Goal: Task Accomplishment & Management: Use online tool/utility

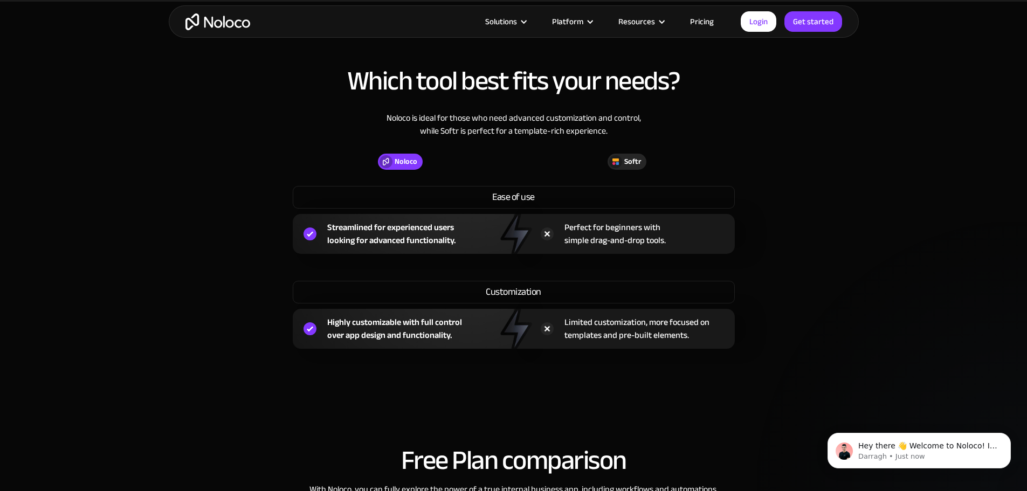
scroll to position [755, 0]
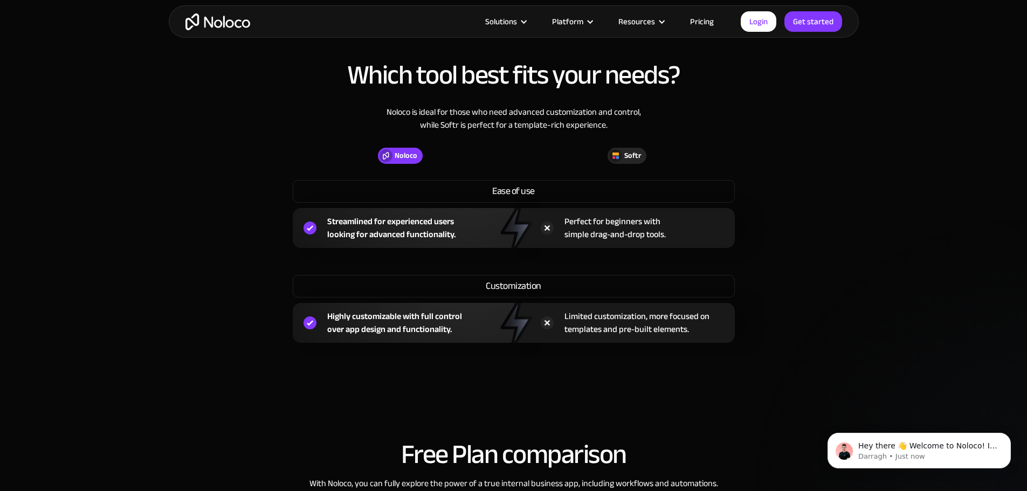
click at [703, 21] on link "Pricing" at bounding box center [702, 22] width 51 height 14
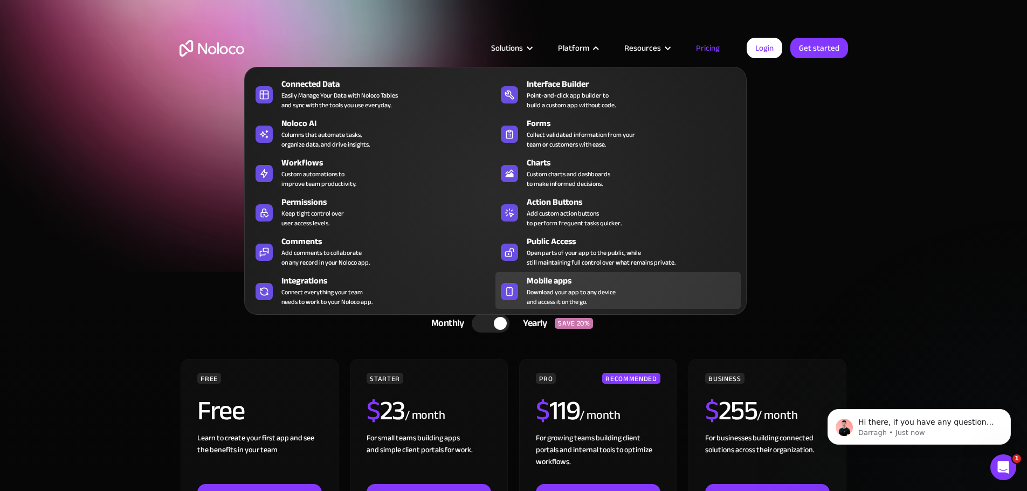
click at [566, 293] on span "Download your app to any device and access it on the go." at bounding box center [571, 296] width 89 height 19
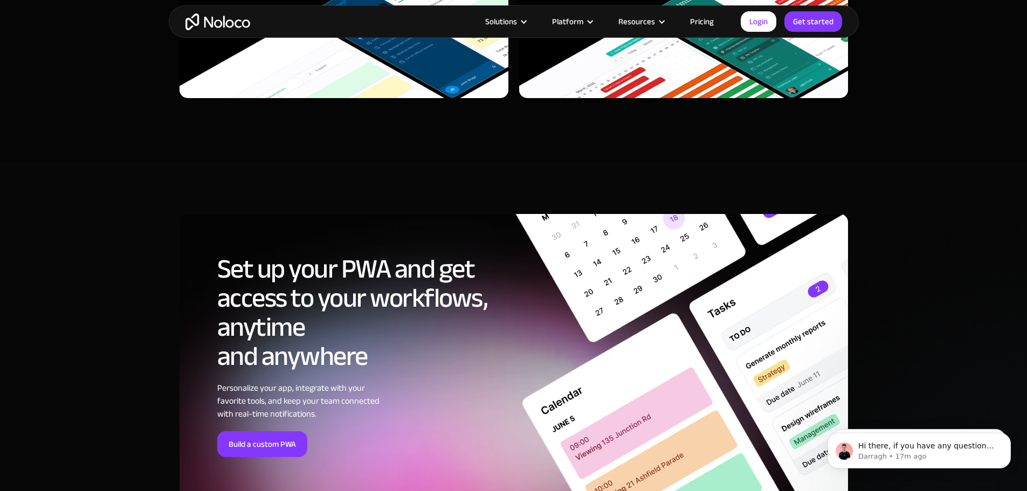
scroll to position [3614, 0]
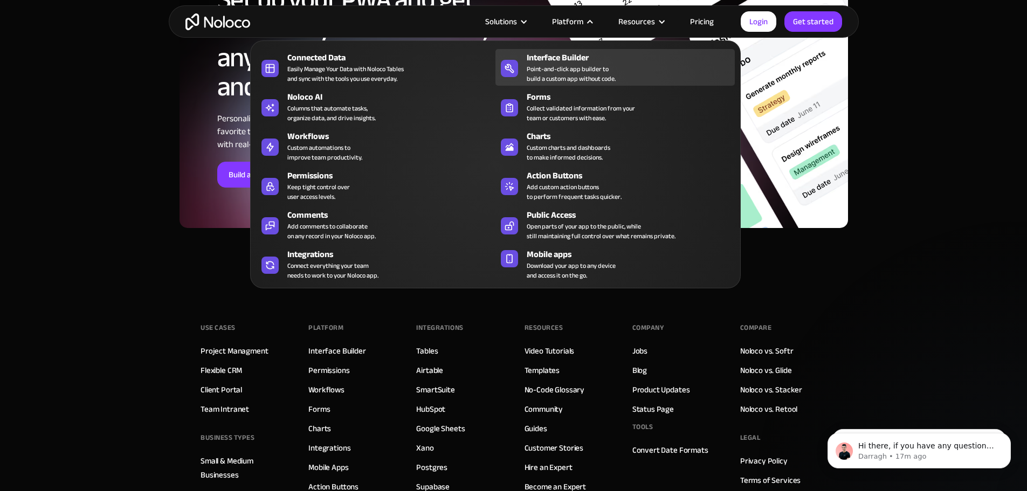
click at [599, 64] on div "Interface Builder" at bounding box center [633, 57] width 213 height 13
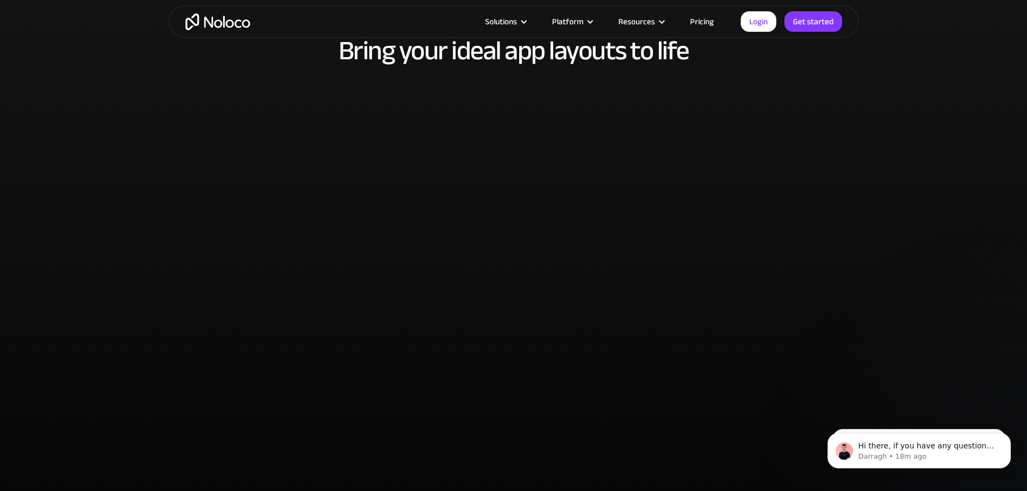
scroll to position [2481, 0]
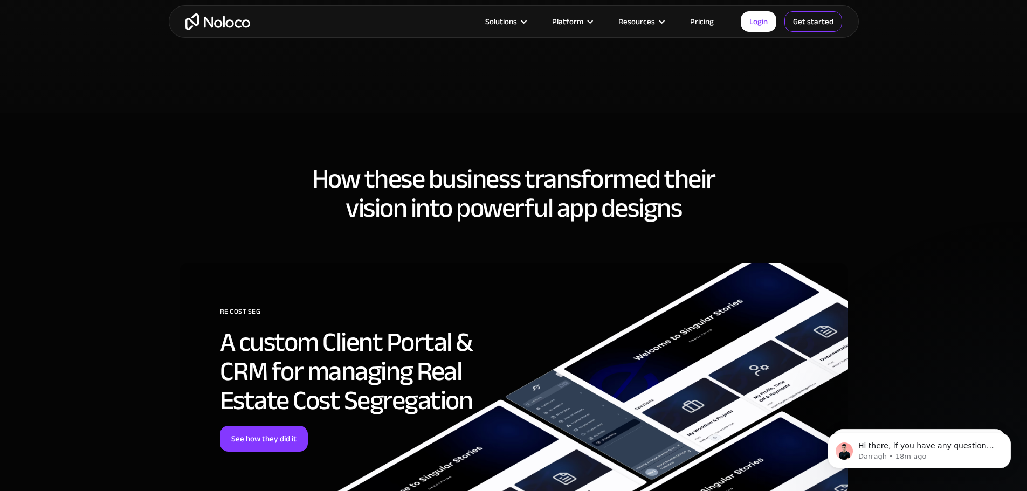
click at [0, 0] on link "Get started" at bounding box center [0, 0] width 0 height 0
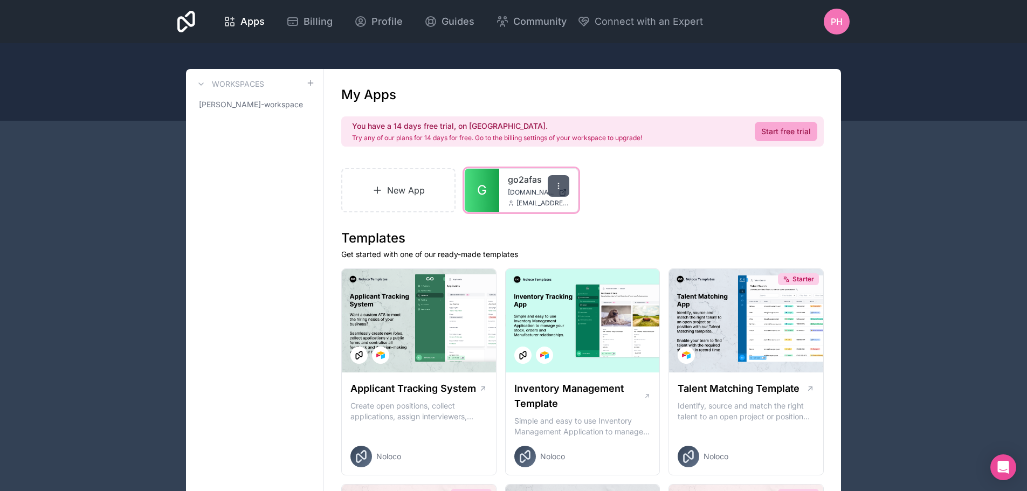
click at [554, 186] on icon at bounding box center [558, 186] width 9 height 9
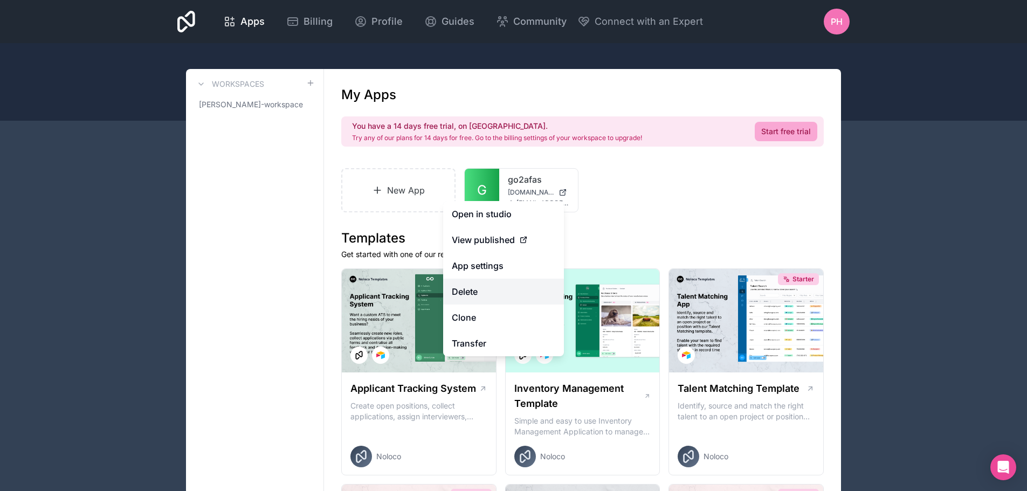
click at [500, 298] on button "Delete" at bounding box center [503, 292] width 121 height 26
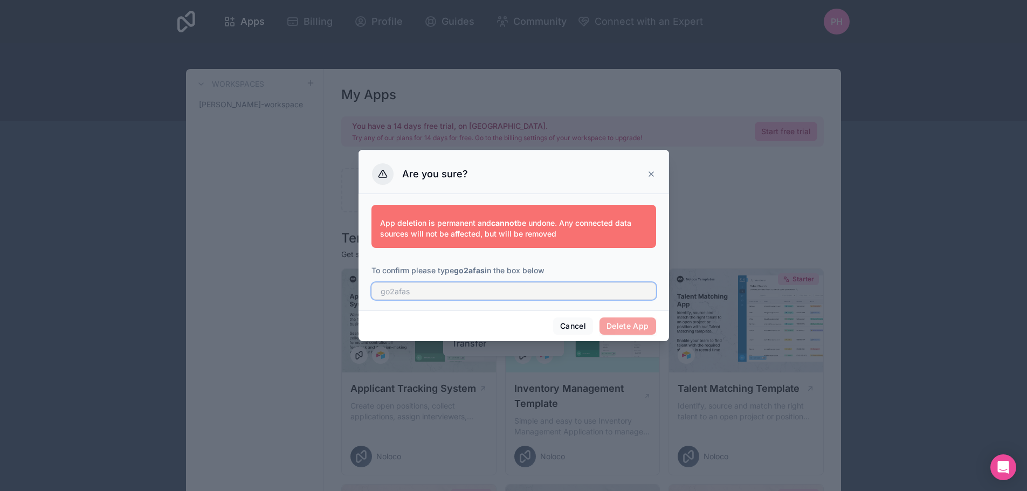
click at [474, 296] on input "text" at bounding box center [514, 291] width 285 height 17
type input "go2afas"
click at [620, 328] on button "Delete App" at bounding box center [628, 326] width 57 height 17
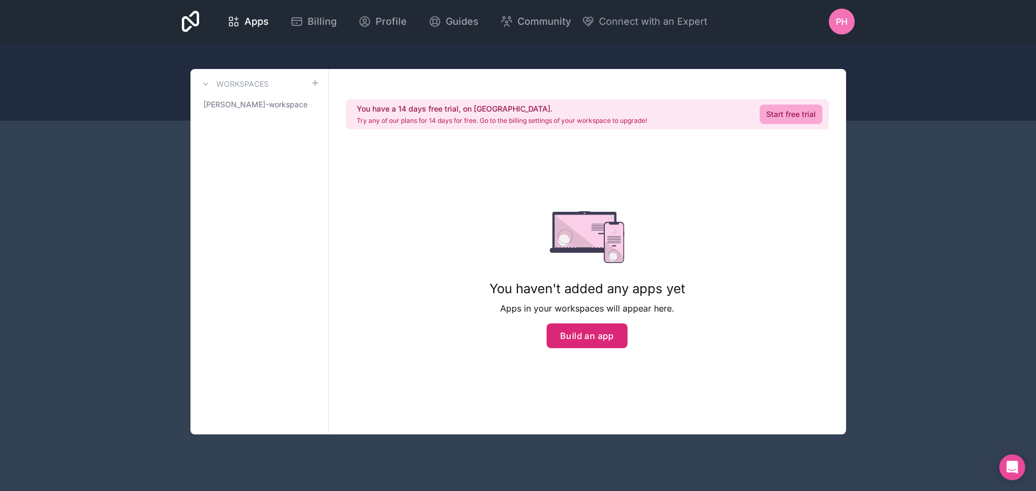
click at [572, 338] on button "Build an app" at bounding box center [586, 336] width 81 height 25
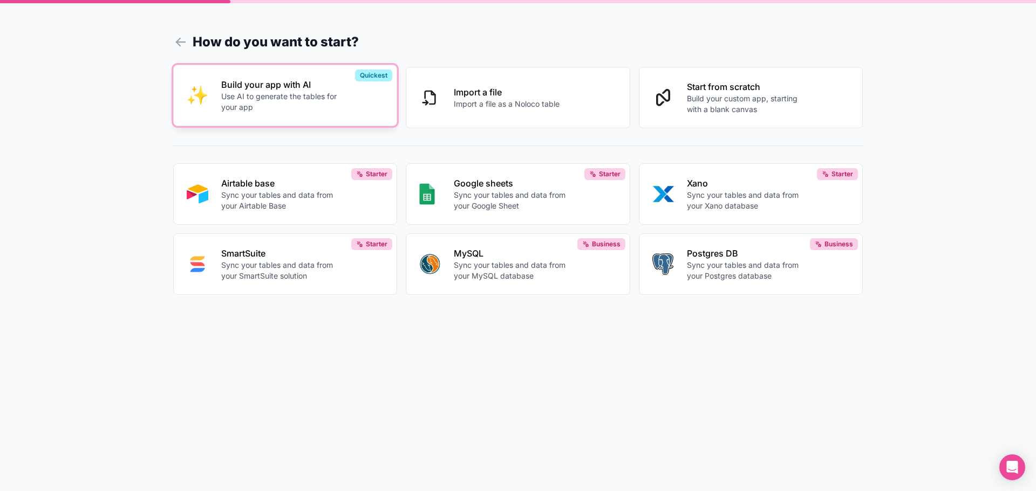
click at [269, 101] on p "Use AI to generate the tables for your app" at bounding box center [281, 102] width 120 height 22
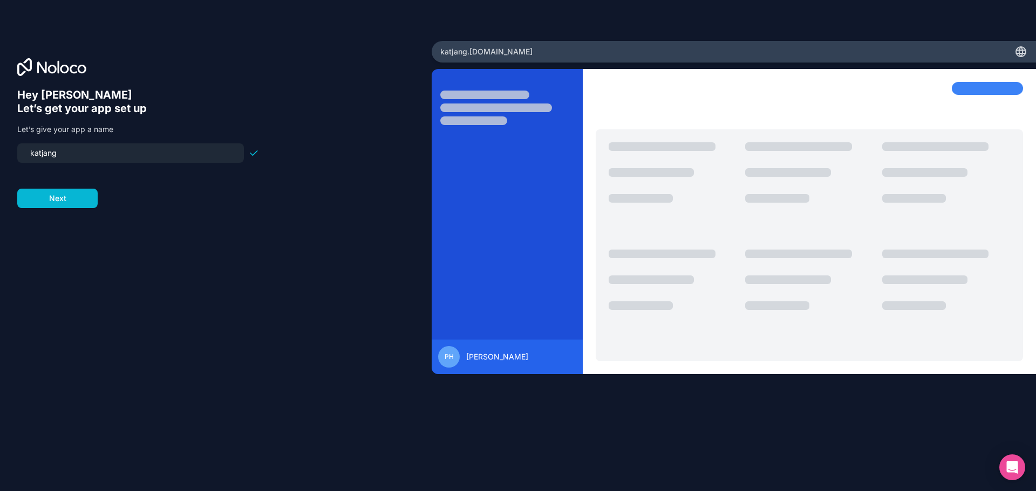
drag, startPoint x: 100, startPoint y: 153, endPoint x: 0, endPoint y: 155, distance: 99.8
click at [0, 155] on div "Hey Pieter 👋 Let’s get your app set up Let’s give your app a name katjang Next" at bounding box center [215, 245] width 431 height 409
type input "go2afas"
click at [60, 200] on button "Next" at bounding box center [57, 198] width 80 height 19
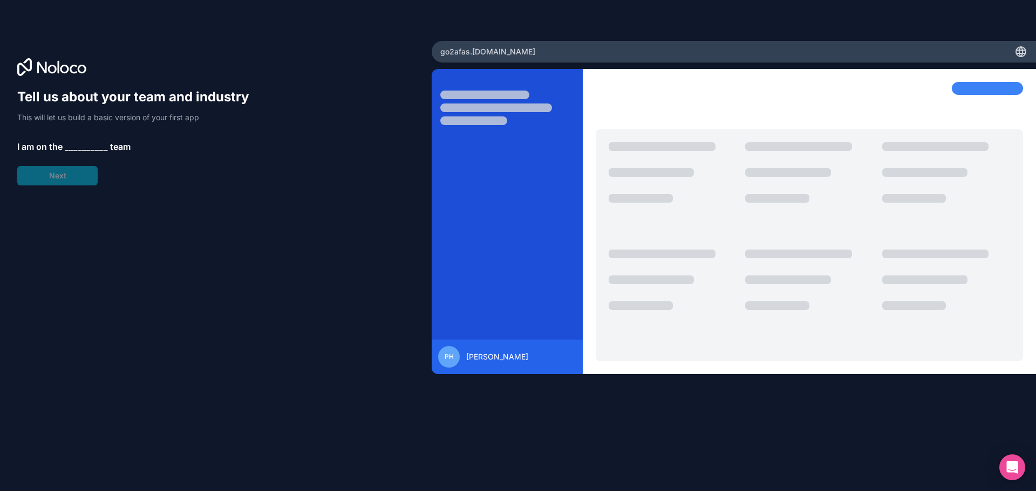
click at [79, 147] on span "__________" at bounding box center [86, 146] width 43 height 13
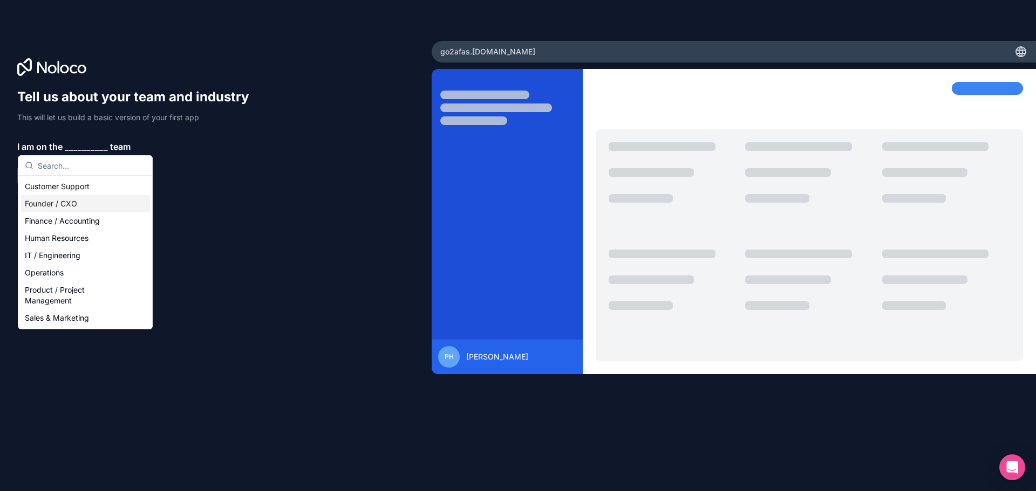
click at [73, 202] on div "Founder / CXO" at bounding box center [84, 203] width 129 height 17
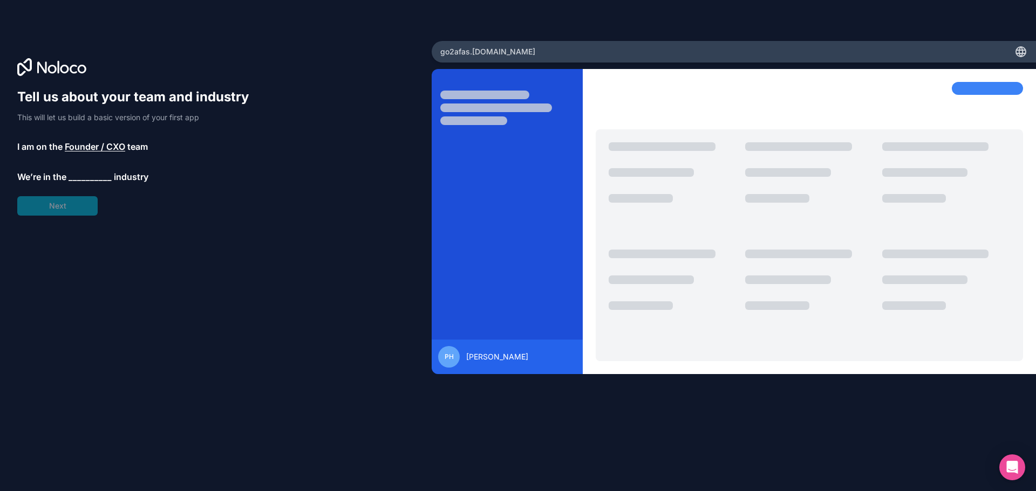
click at [78, 174] on span "__________" at bounding box center [89, 176] width 43 height 13
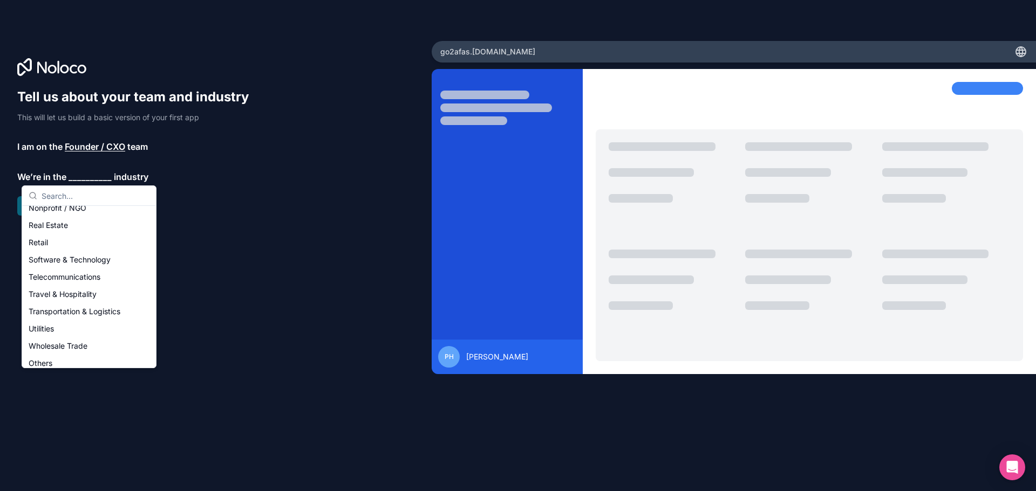
scroll to position [222, 0]
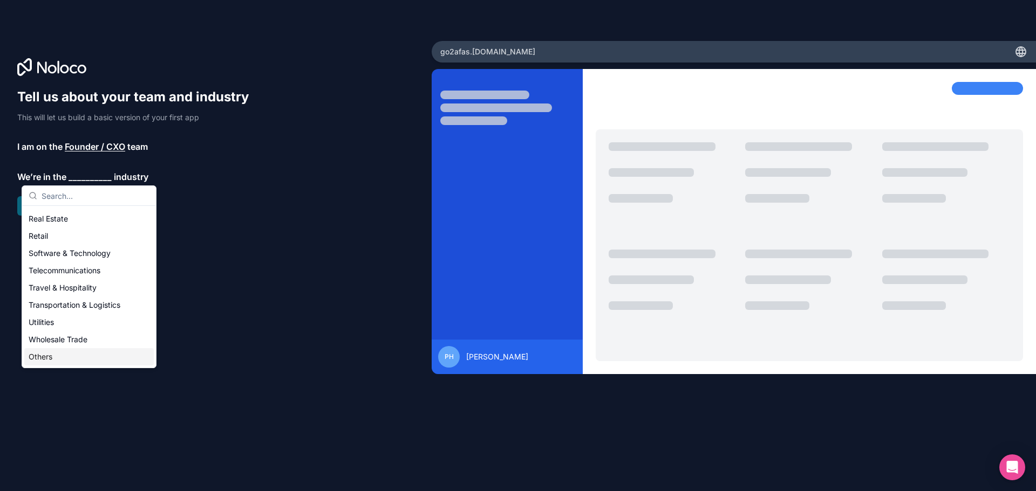
click at [80, 357] on div "Others" at bounding box center [88, 356] width 129 height 17
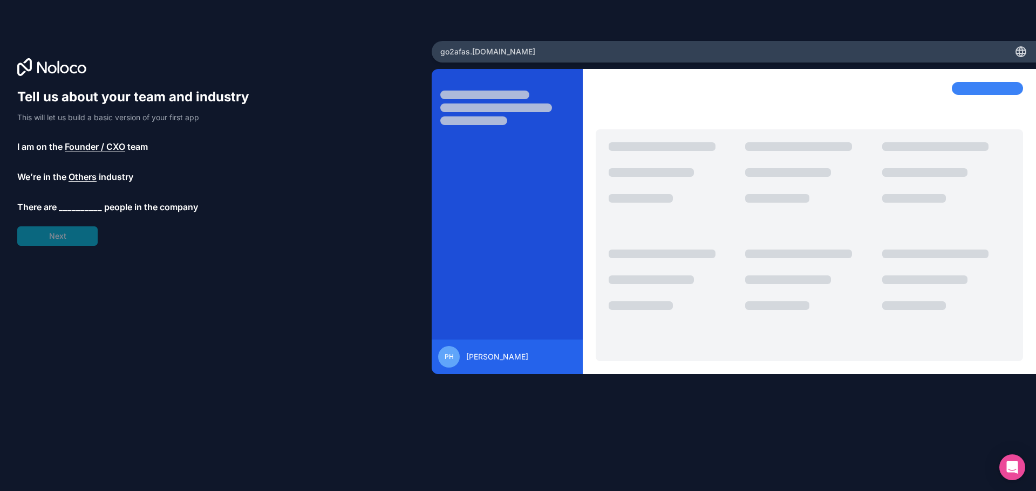
click at [79, 209] on span "__________" at bounding box center [80, 207] width 43 height 13
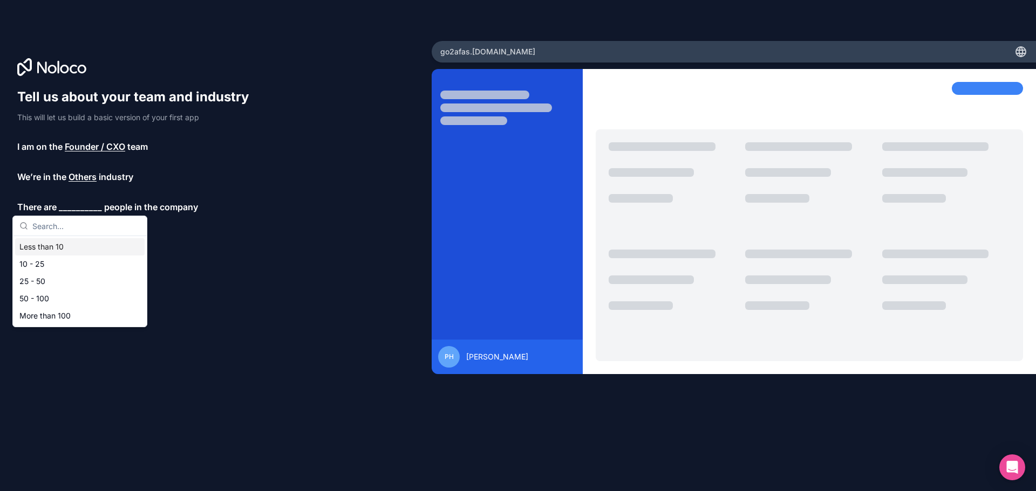
click at [68, 246] on div "Less than 10" at bounding box center [79, 246] width 129 height 17
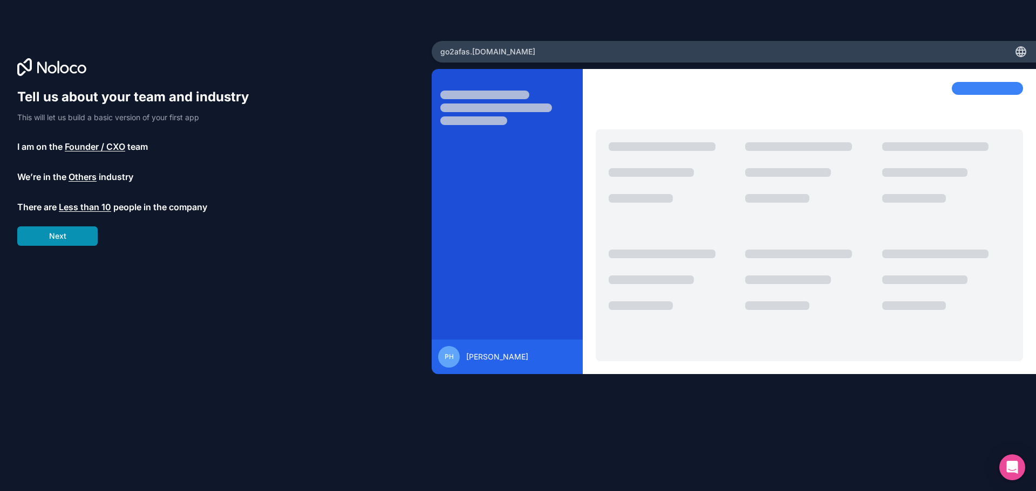
click at [66, 238] on button "Next" at bounding box center [57, 236] width 80 height 19
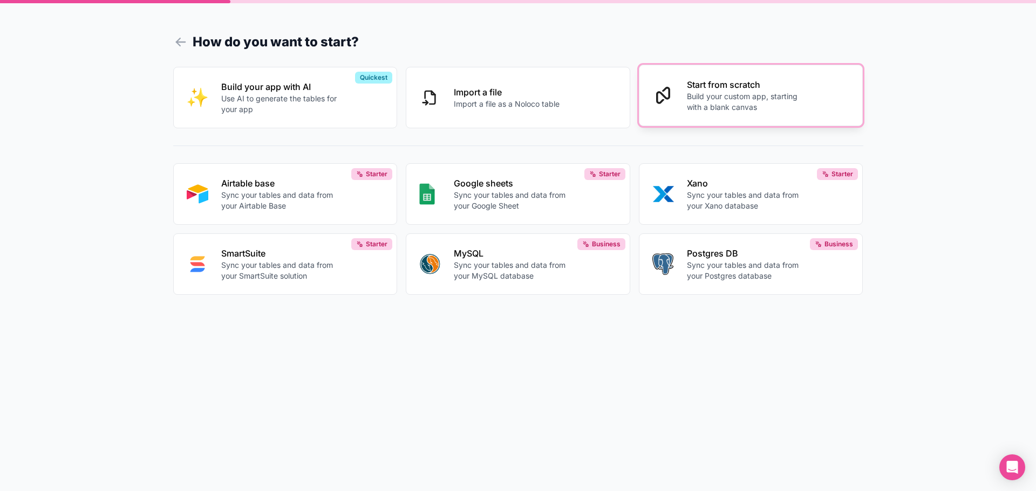
click at [738, 104] on p "Build your custom app, starting with a blank canvas" at bounding box center [747, 102] width 120 height 22
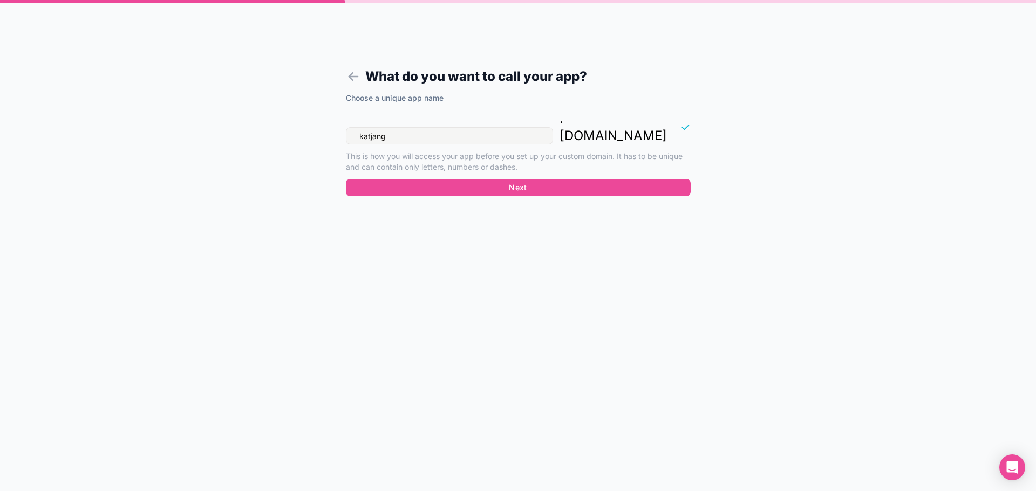
drag, startPoint x: 435, startPoint y: 115, endPoint x: 273, endPoint y: 118, distance: 161.8
click at [273, 118] on div "What do you want to call your app? Choose a unique app name katjang . noloco.co…" at bounding box center [518, 245] width 1036 height 491
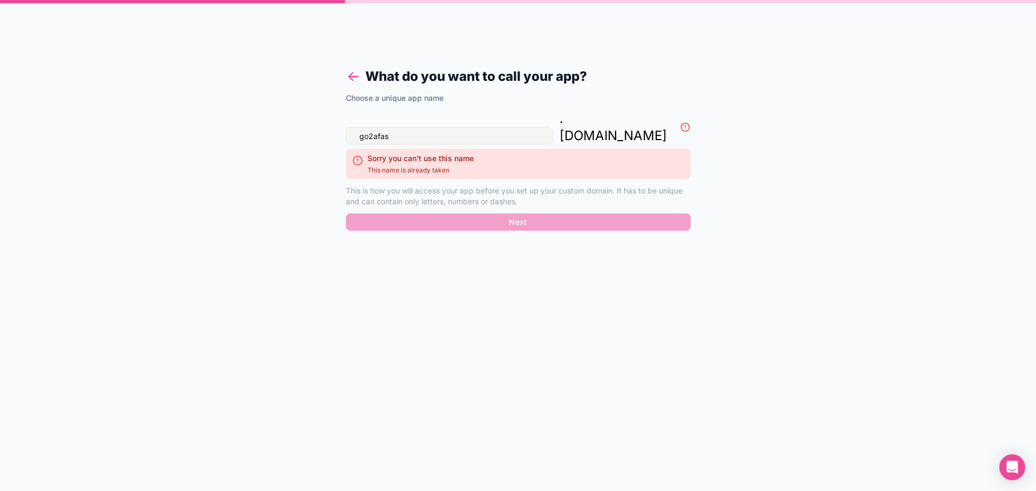
type input "go2afas"
click at [353, 74] on icon at bounding box center [353, 76] width 15 height 15
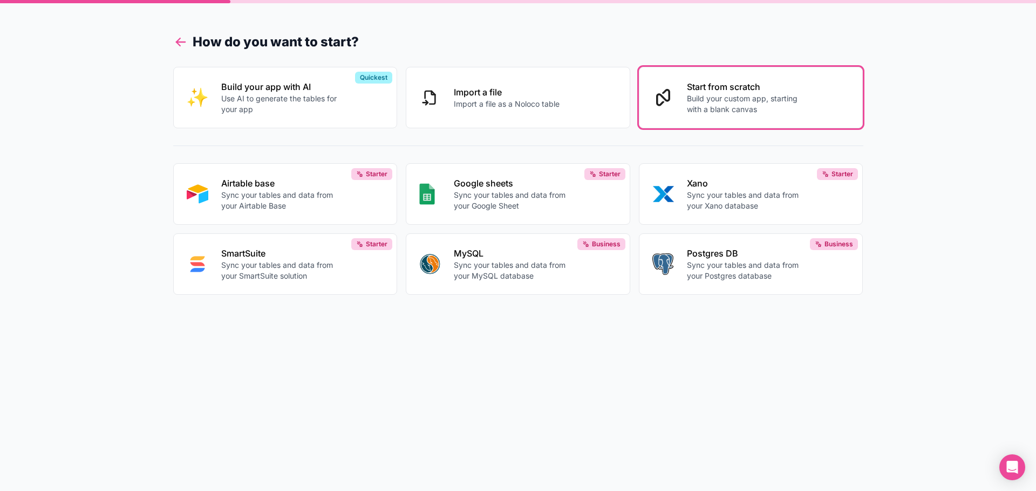
click at [184, 42] on icon at bounding box center [180, 42] width 9 height 0
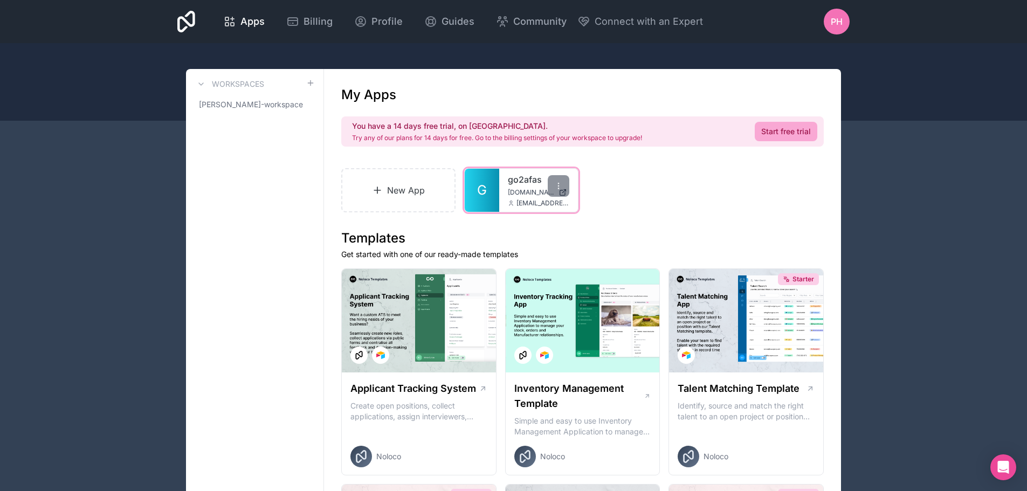
click at [511, 187] on div "go2afas go2afas.noloco.co p.heesterbeek@katjang.com" at bounding box center [538, 190] width 79 height 43
click at [477, 187] on span "G" at bounding box center [482, 190] width 10 height 17
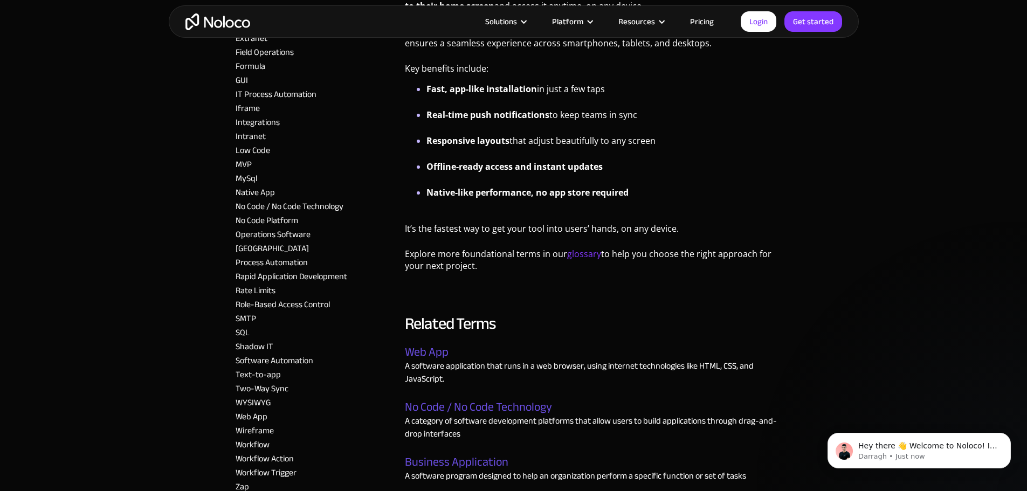
scroll to position [809, 0]
